Goal: Find specific page/section: Find specific page/section

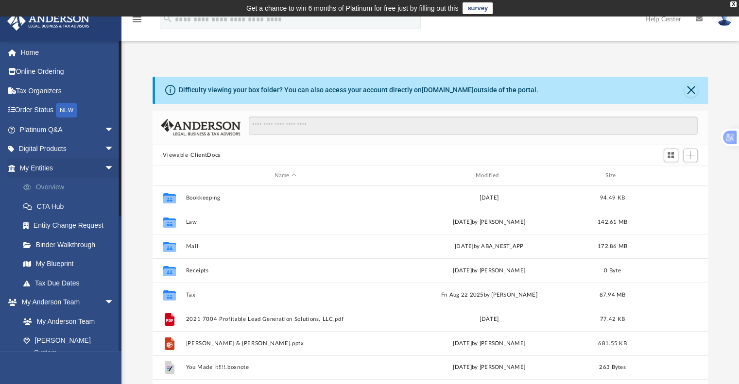
scroll to position [213, 548]
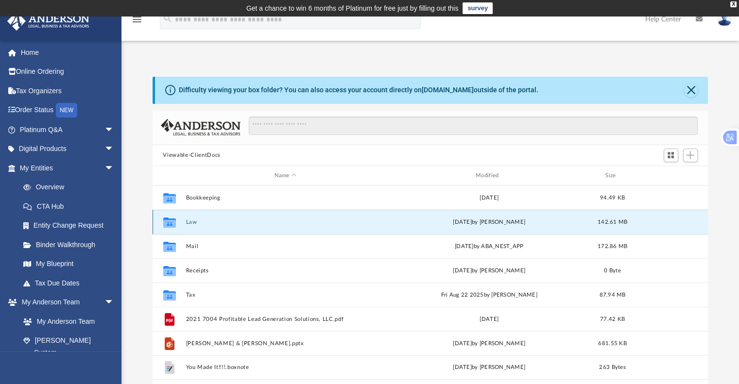
click at [192, 224] on button "Law" at bounding box center [284, 222] width 199 height 6
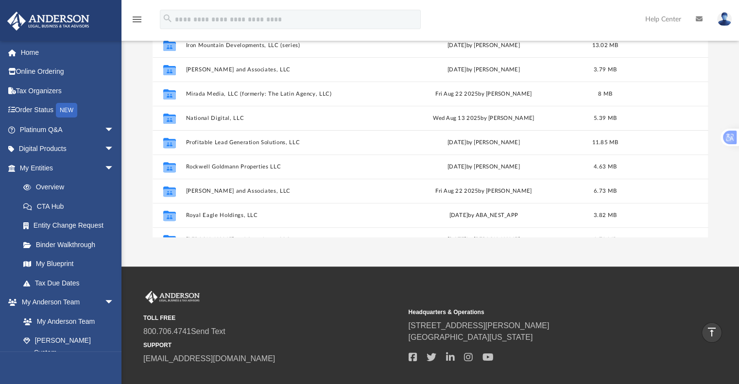
scroll to position [357, 0]
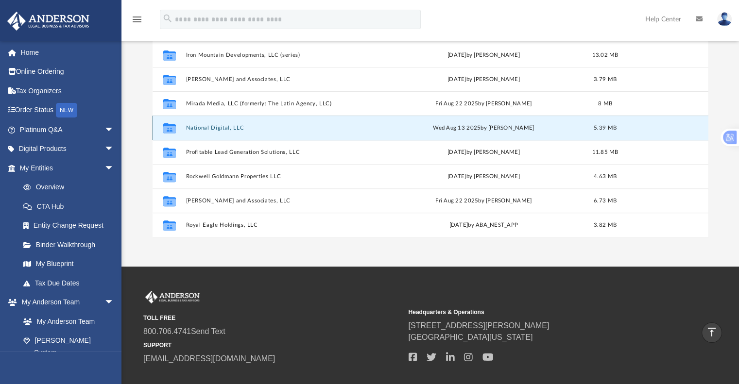
click at [233, 129] on button "National Digital, LLC" at bounding box center [283, 128] width 196 height 6
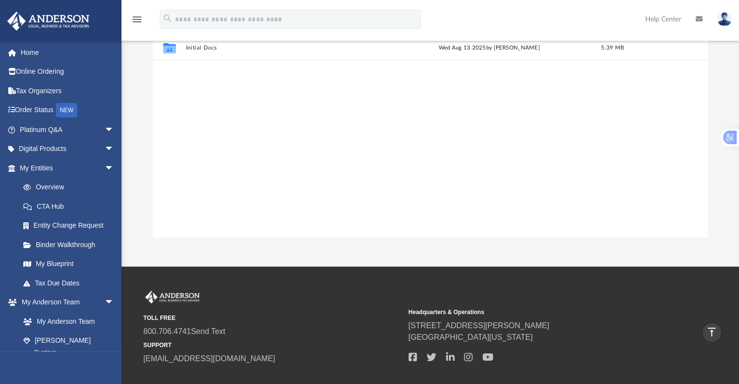
scroll to position [0, 0]
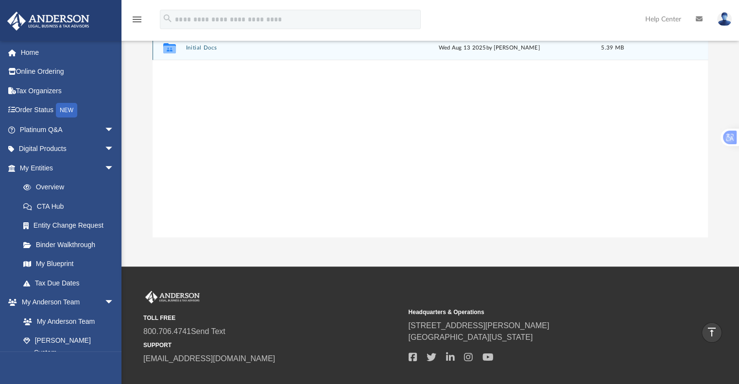
click at [210, 52] on div "Collaborated Folder Initial Docs Wed Aug 13 2025 by Cynthia Peters 5.39 MB" at bounding box center [429, 48] width 555 height 24
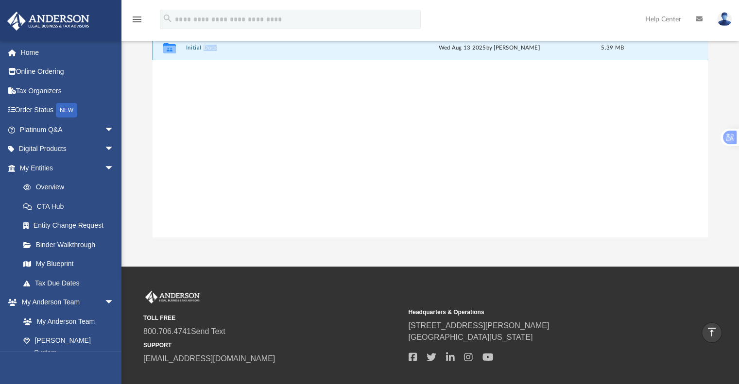
click at [210, 52] on div "Collaborated Folder Initial Docs Wed Aug 13 2025 by Cynthia Peters 5.39 MB" at bounding box center [429, 48] width 555 height 24
click at [185, 49] on button "Initial Docs" at bounding box center [284, 48] width 199 height 6
click at [172, 50] on icon "grid" at bounding box center [169, 50] width 13 height 8
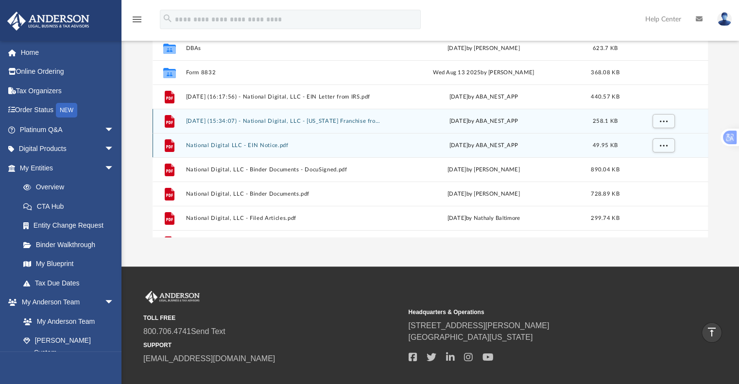
drag, startPoint x: 189, startPoint y: 134, endPoint x: 185, endPoint y: 131, distance: 5.5
click at [187, 134] on div "File National Digital LLC - EIN Notice.pdf Wed May 21 2025 by ABA_NEST_APP 49.9…" at bounding box center [429, 145] width 555 height 24
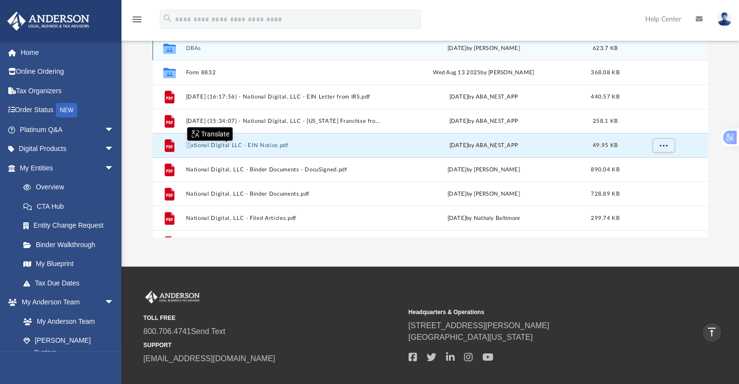
click at [194, 50] on button "DBAs" at bounding box center [283, 48] width 196 height 6
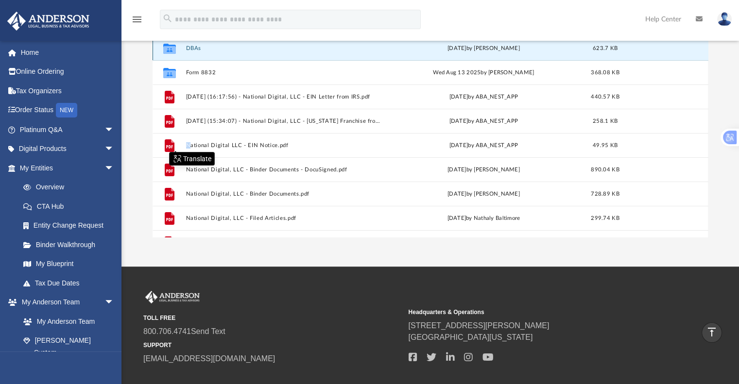
click at [194, 50] on button "DBAs" at bounding box center [283, 48] width 196 height 6
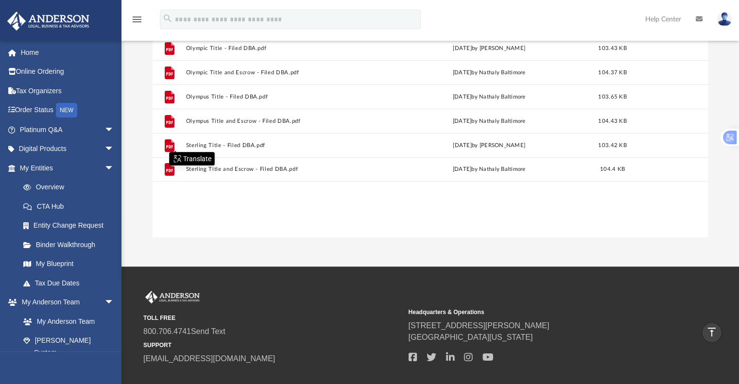
click at [304, 215] on div "File Olympic Title - Filed DBA.pdf Thu May 29 2025 by Jasmine Grayson 103.43 KB…" at bounding box center [429, 136] width 555 height 201
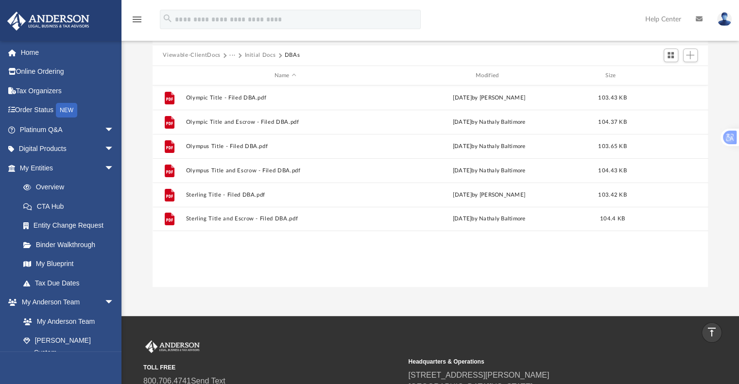
scroll to position [4, 0]
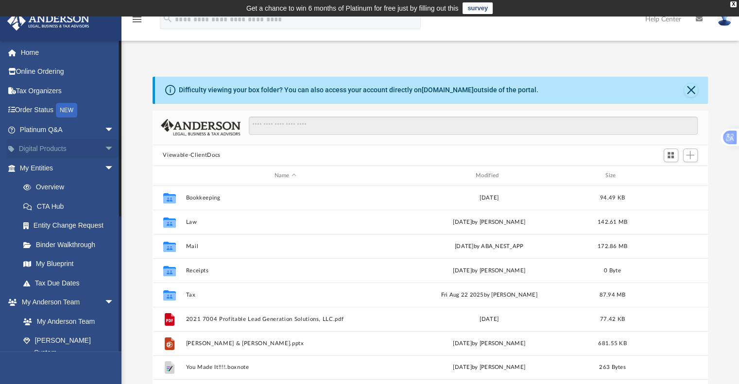
click at [104, 142] on span "arrow_drop_down" at bounding box center [113, 149] width 19 height 20
click at [104, 142] on span "arrow_drop_up" at bounding box center [113, 149] width 19 height 20
click at [104, 165] on span "arrow_drop_down" at bounding box center [113, 168] width 19 height 20
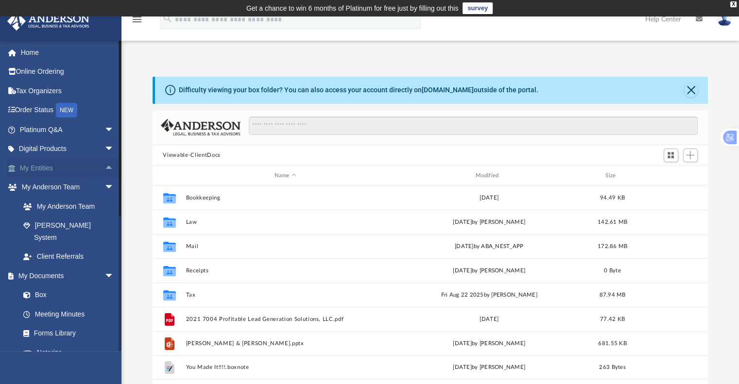
click at [104, 165] on span "arrow_drop_up" at bounding box center [113, 168] width 19 height 20
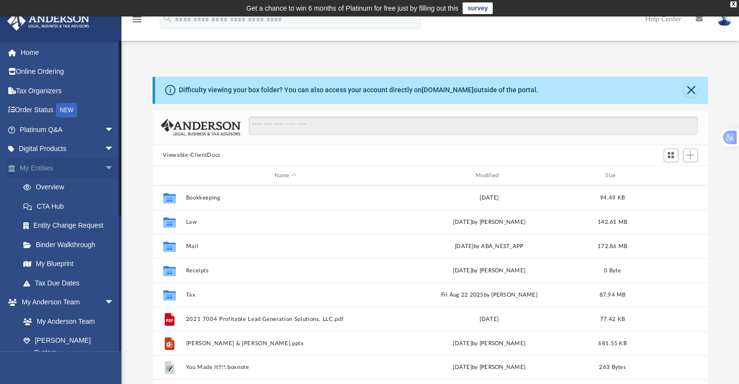
click at [104, 171] on span "arrow_drop_down" at bounding box center [113, 168] width 19 height 20
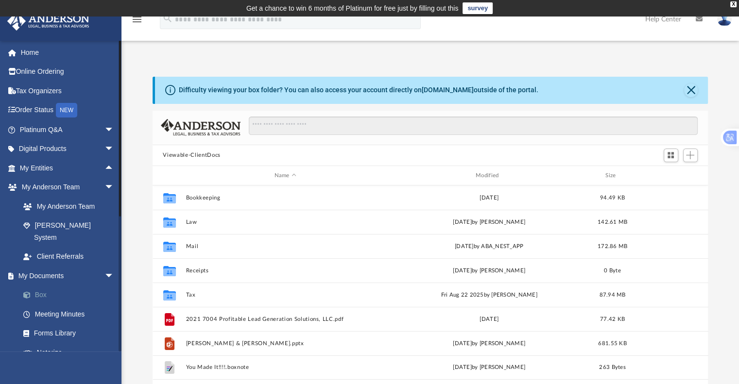
click at [31, 286] on link "Box" at bounding box center [71, 295] width 115 height 19
click at [38, 286] on link "Box" at bounding box center [71, 295] width 115 height 19
click at [46, 51] on link "Home" at bounding box center [68, 52] width 122 height 19
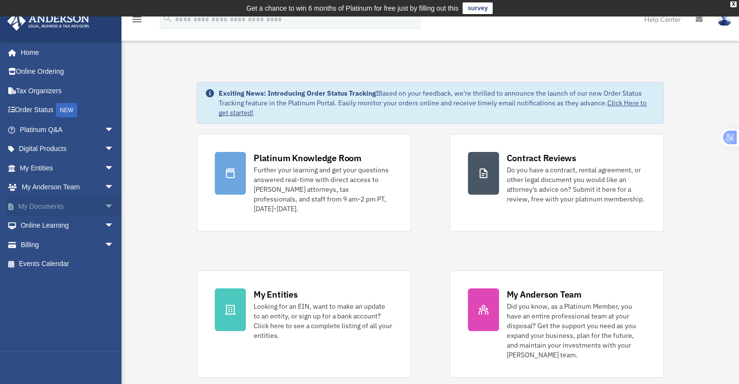
click at [107, 202] on span "arrow_drop_down" at bounding box center [113, 207] width 19 height 20
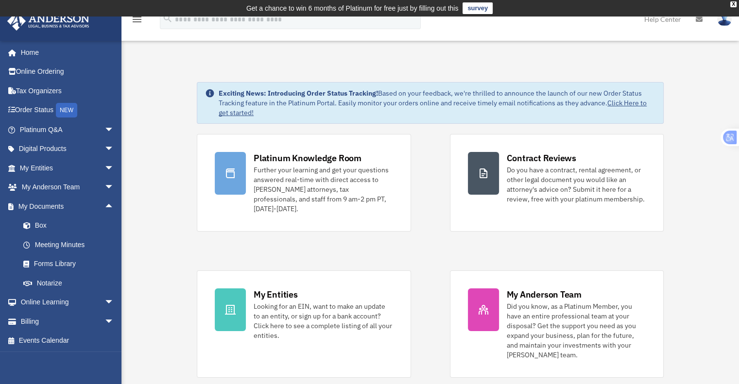
click at [701, 19] on icon at bounding box center [698, 19] width 7 height 7
